Goal: Information Seeking & Learning: Learn about a topic

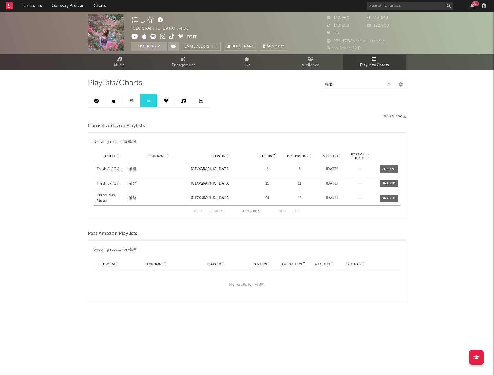
click at [132, 103] on link at bounding box center [131, 100] width 17 height 13
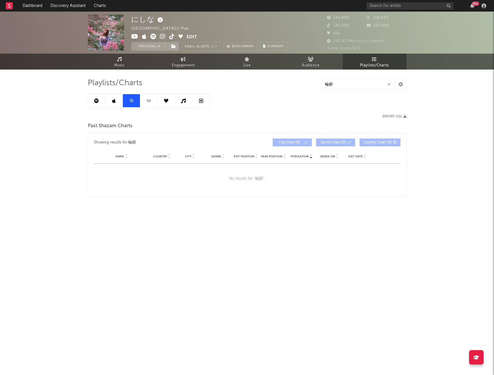
click at [114, 101] on icon at bounding box center [113, 101] width 3 height 5
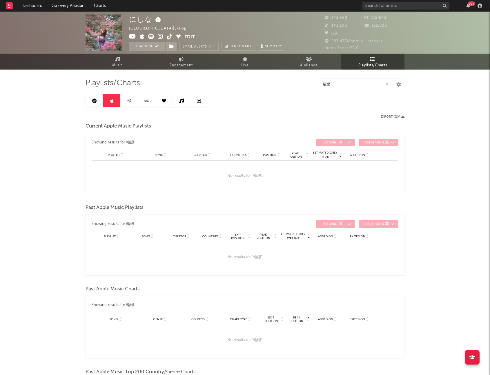
click at [103, 101] on link at bounding box center [111, 100] width 17 height 13
click at [92, 101] on icon at bounding box center [94, 101] width 5 height 5
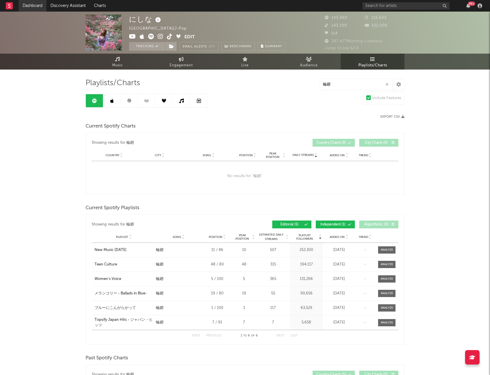
click at [23, 4] on link "Dashboard" at bounding box center [33, 6] width 28 height 12
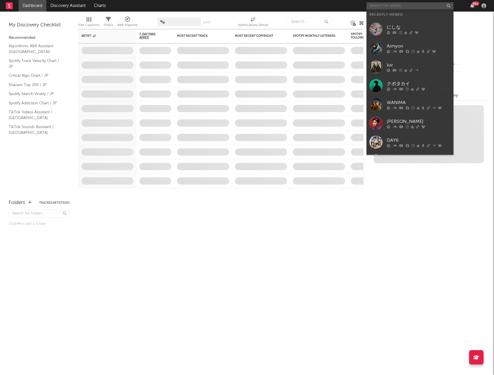
click at [382, 6] on input "text" at bounding box center [410, 5] width 87 height 7
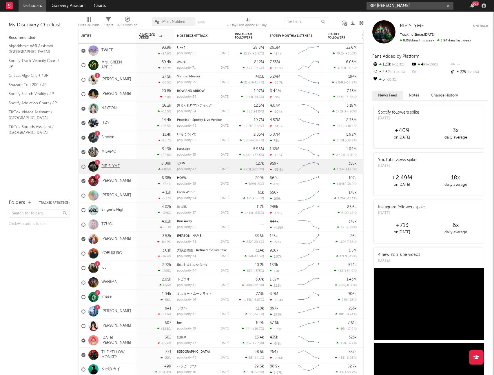
type input "RIP [PERSON_NAME]"
click at [111, 166] on link "RIP SLYME" at bounding box center [110, 166] width 18 height 5
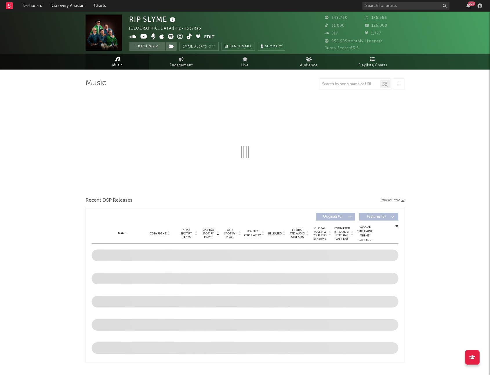
click at [368, 52] on div "RIP SLYME [GEOGRAPHIC_DATA] | Hip-Hop/Rap Edit Tracking Email Alerts Off Benchm…" at bounding box center [245, 33] width 490 height 42
click at [368, 58] on link "Playlists/Charts" at bounding box center [373, 62] width 64 height 16
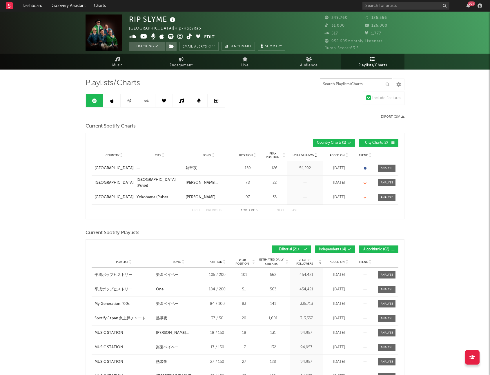
click at [340, 85] on input "text" at bounding box center [356, 85] width 72 height 12
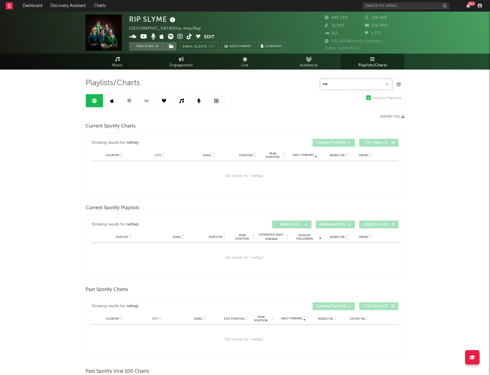
type input "n"
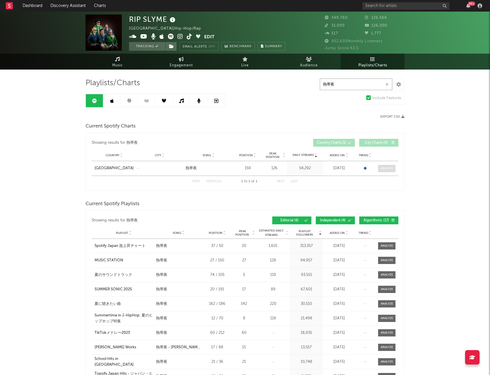
type input "熱帯夜"
click at [391, 169] on div at bounding box center [387, 168] width 12 height 4
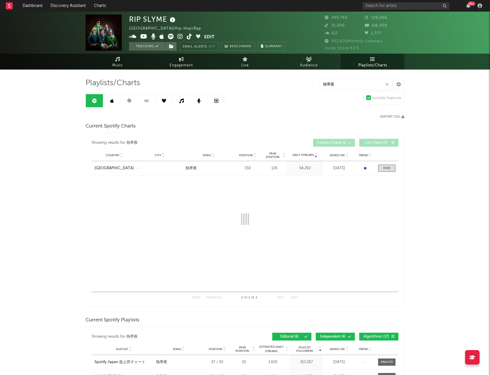
select select "6m"
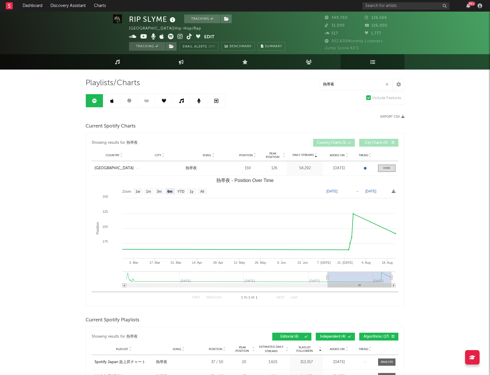
scroll to position [25, 0]
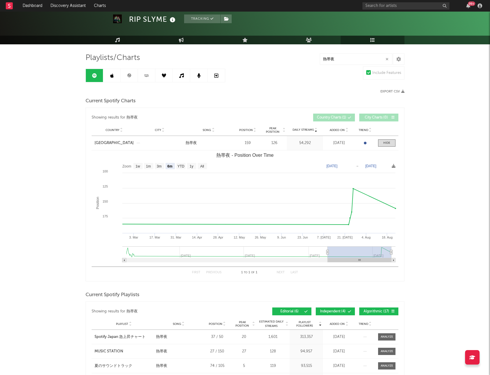
click at [112, 76] on icon at bounding box center [111, 75] width 3 height 5
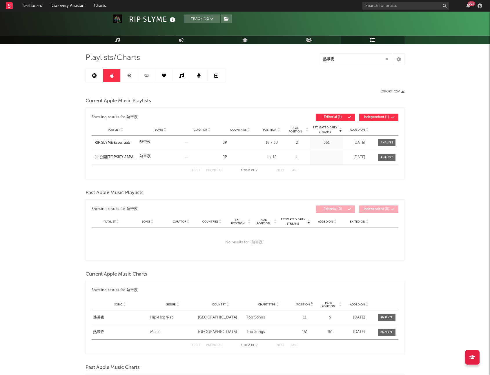
click at [97, 78] on link at bounding box center [94, 75] width 17 height 13
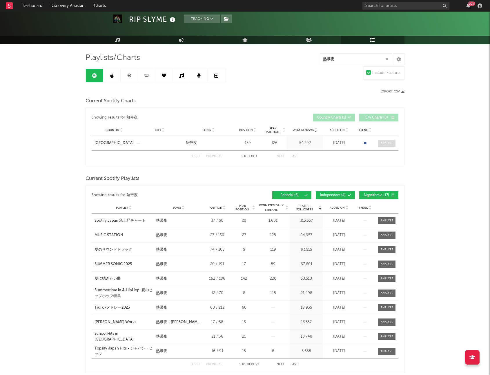
click at [387, 142] on div at bounding box center [387, 143] width 12 height 4
select select "6m"
